Goal: Navigation & Orientation: Understand site structure

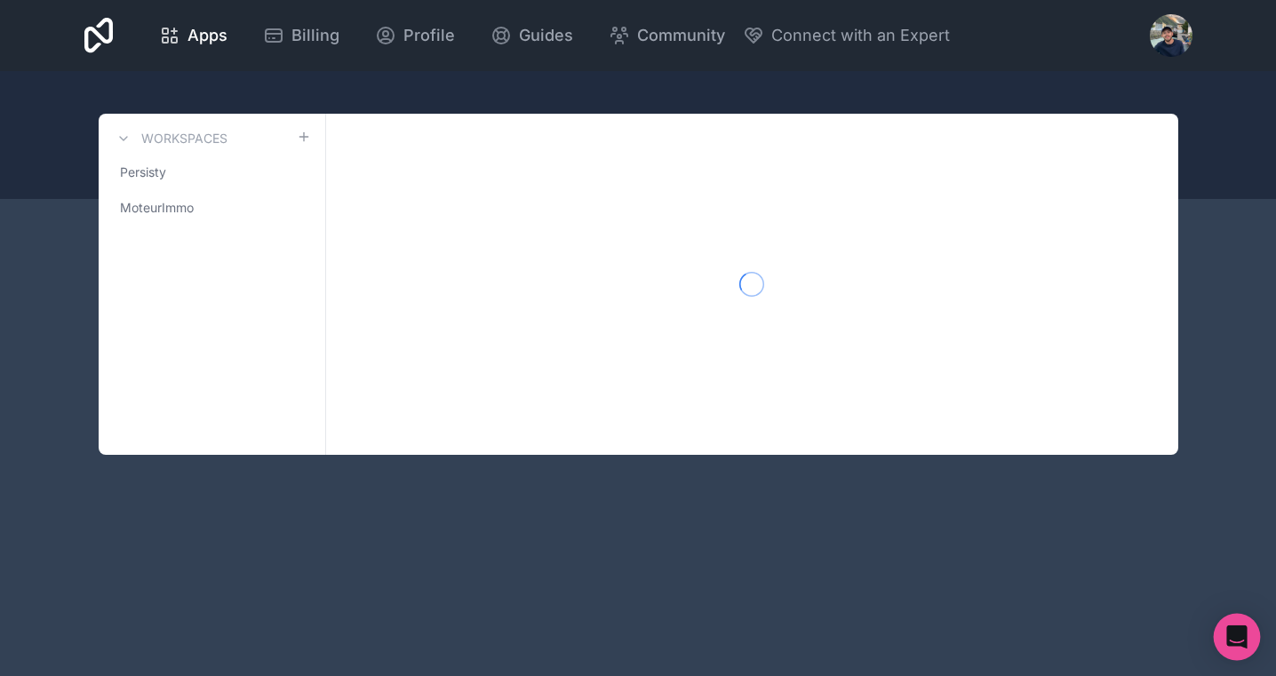
click at [1232, 646] on div "Open Intercom Messenger" at bounding box center [1237, 637] width 47 height 47
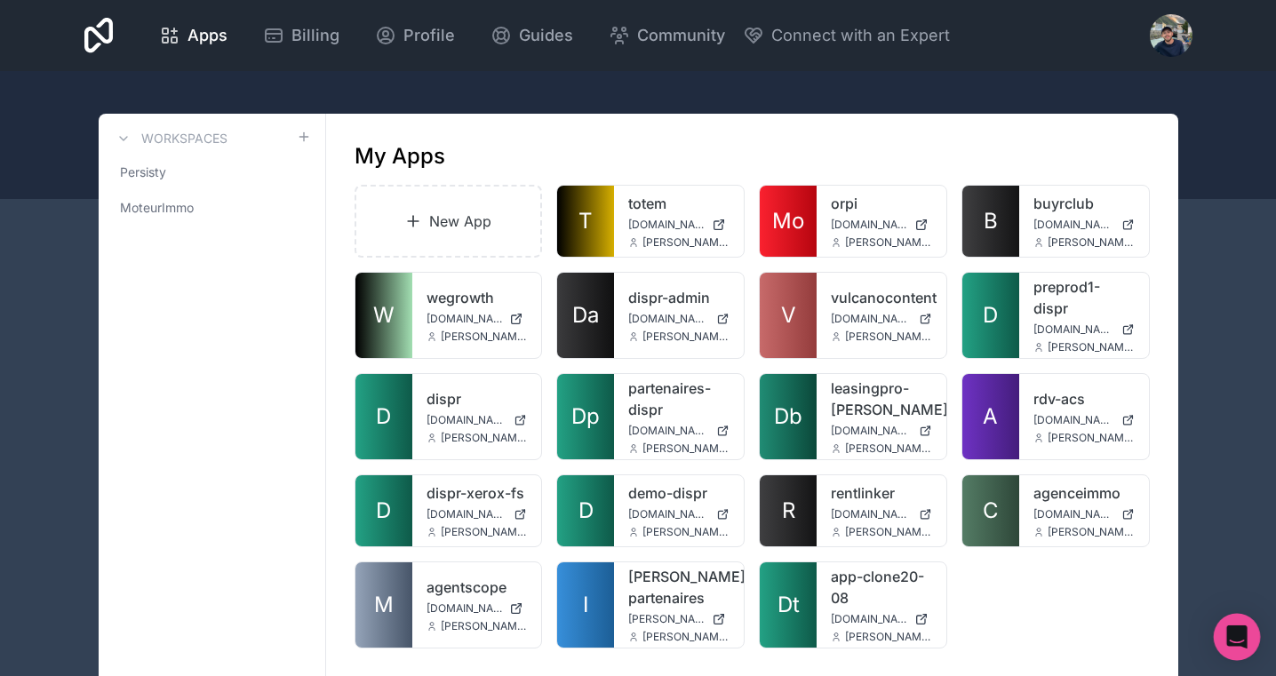
click at [1249, 624] on div "Open Intercom Messenger" at bounding box center [1237, 637] width 47 height 47
click at [1232, 641] on icon "Open Intercom Messenger" at bounding box center [1236, 637] width 23 height 23
